Goal: Information Seeking & Learning: Learn about a topic

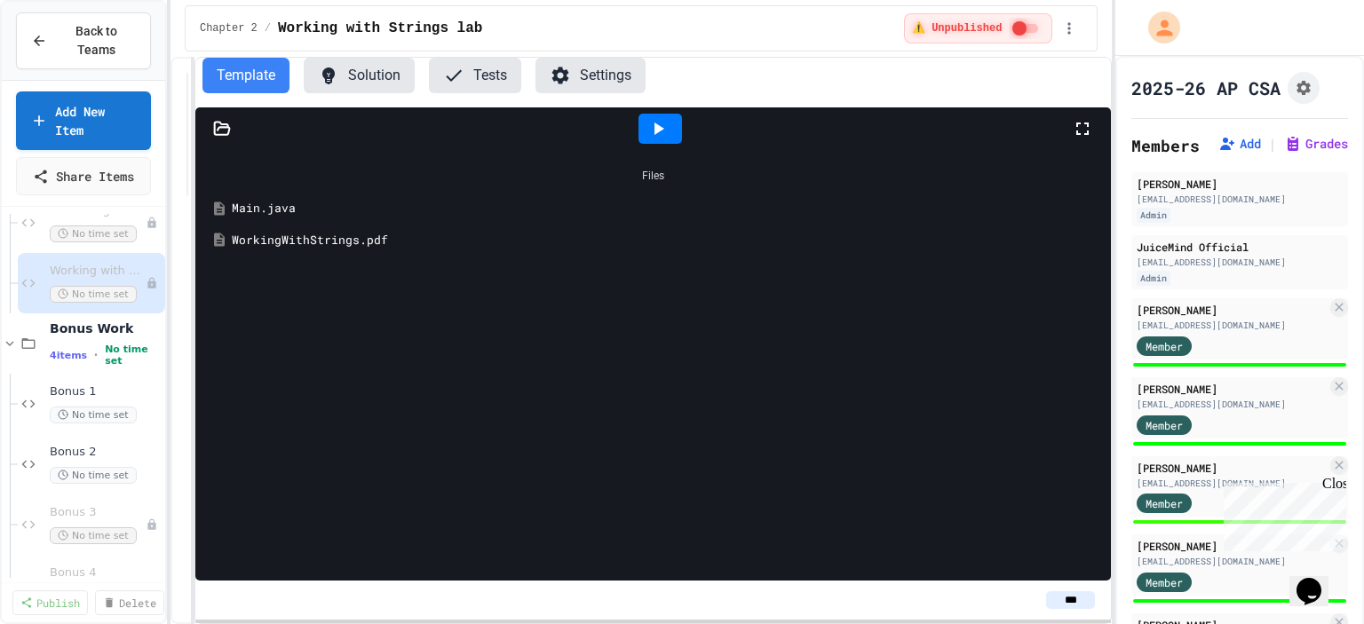
scroll to position [281, 0]
click at [91, 390] on span "Bonus 1" at bounding box center [97, 384] width 94 height 15
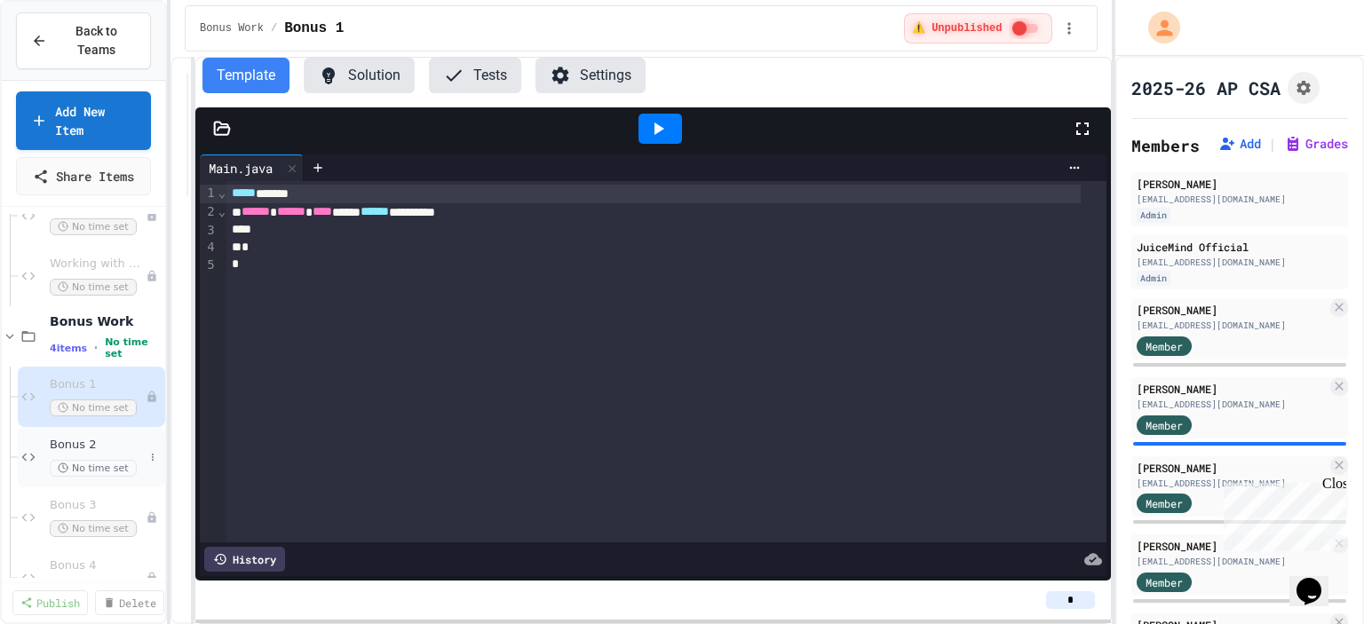
click at [68, 449] on span "Bonus 2" at bounding box center [97, 445] width 94 height 15
